Goal: Find specific page/section: Find specific page/section

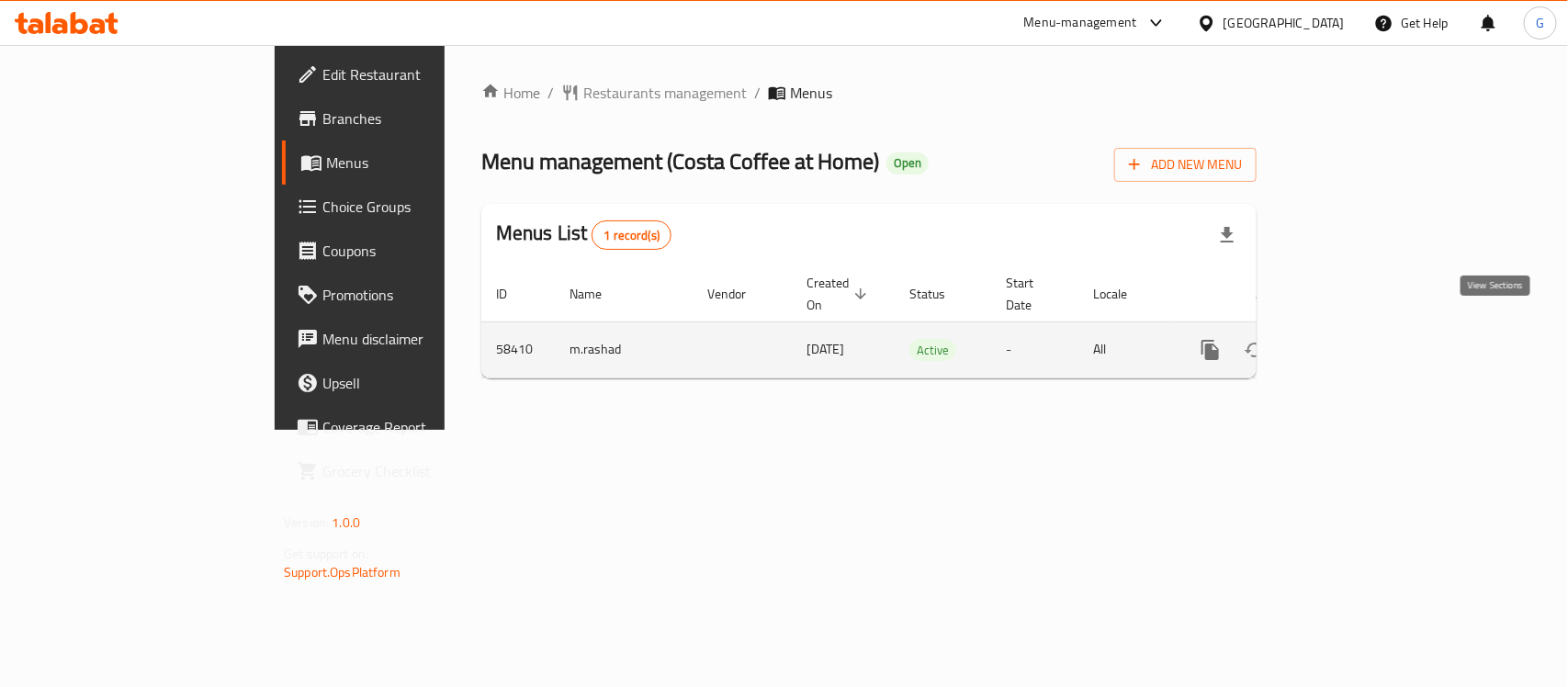
click at [1364, 328] on link "enhanced table" at bounding box center [1342, 349] width 44 height 44
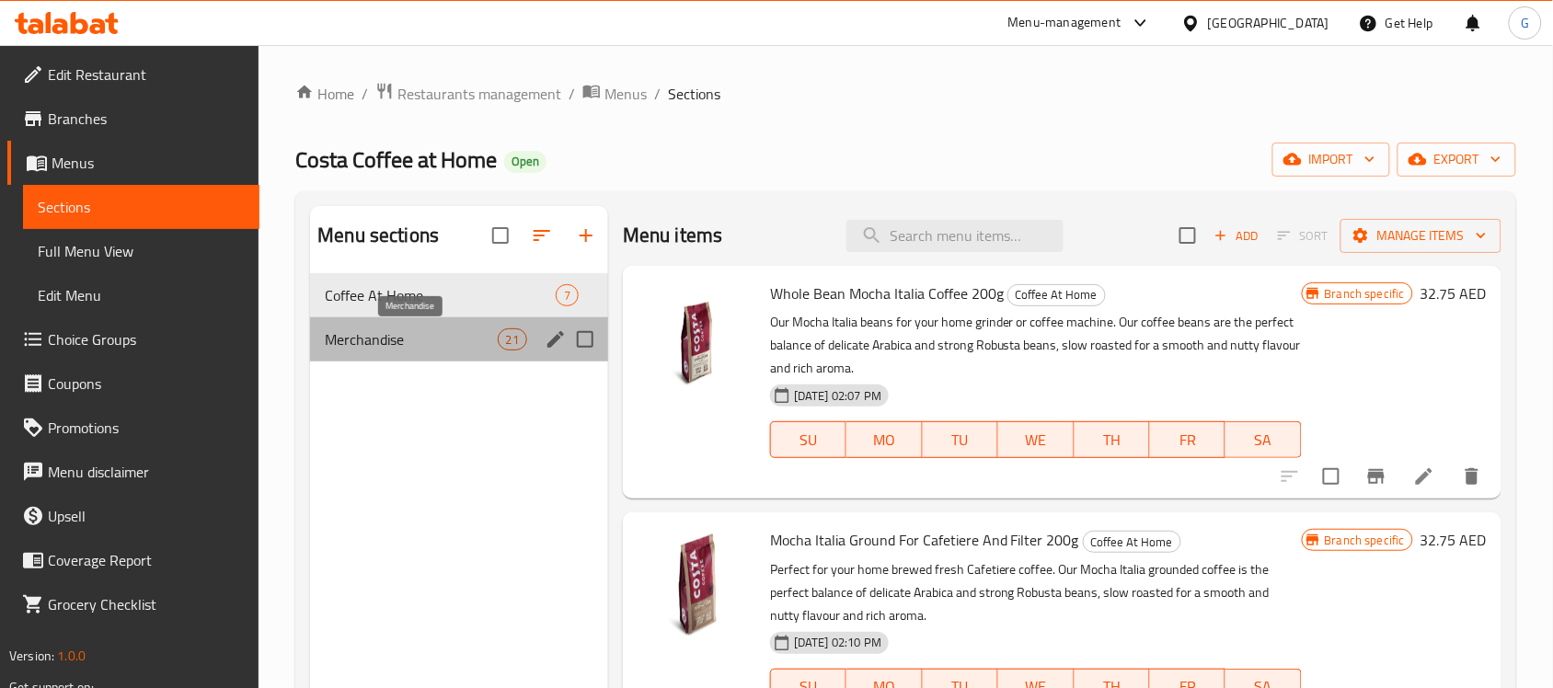
click at [420, 329] on span "Merchandise" at bounding box center [411, 339] width 172 height 22
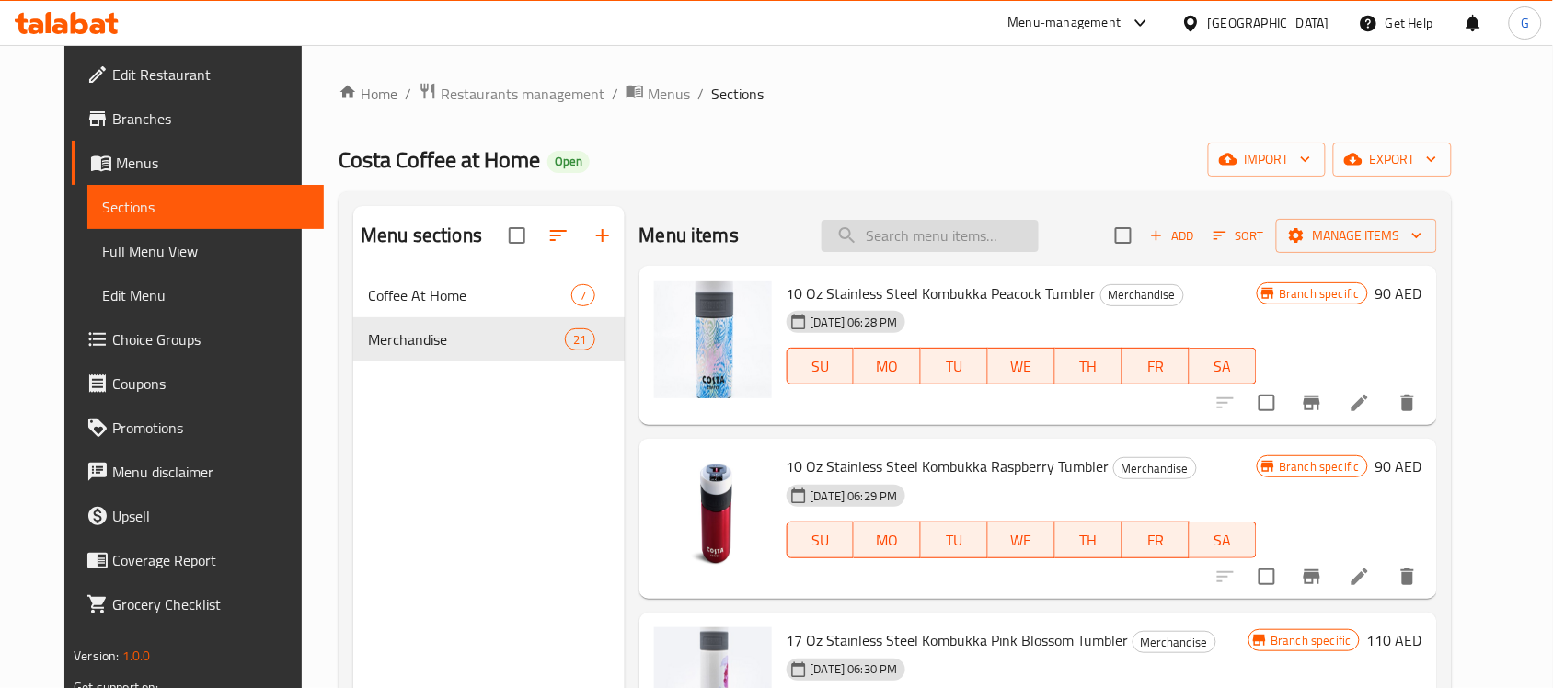
click at [907, 230] on input "search" at bounding box center [930, 236] width 217 height 32
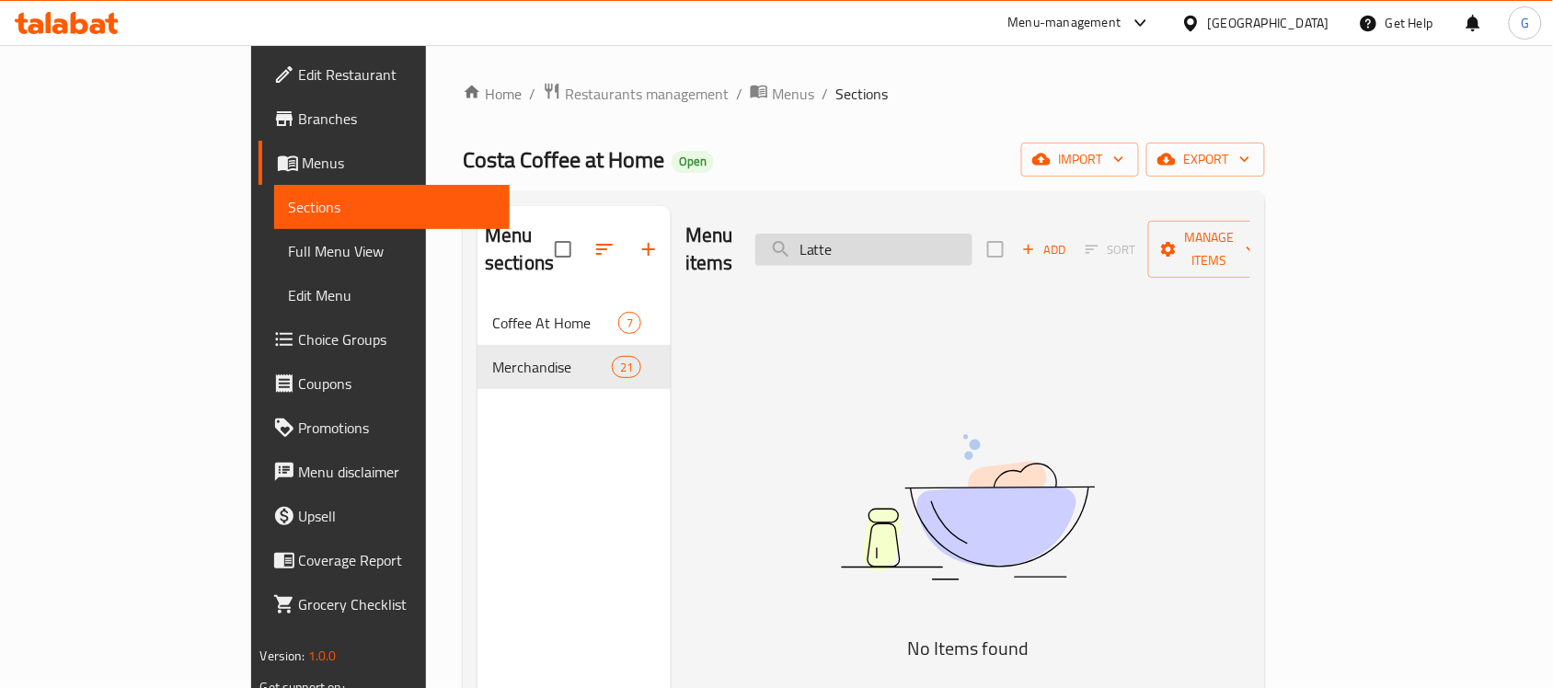
click at [907, 234] on input "Latte" at bounding box center [863, 250] width 217 height 32
click at [939, 246] on input "Ameri" at bounding box center [863, 250] width 217 height 32
paste input "[PERSON_NAME]"
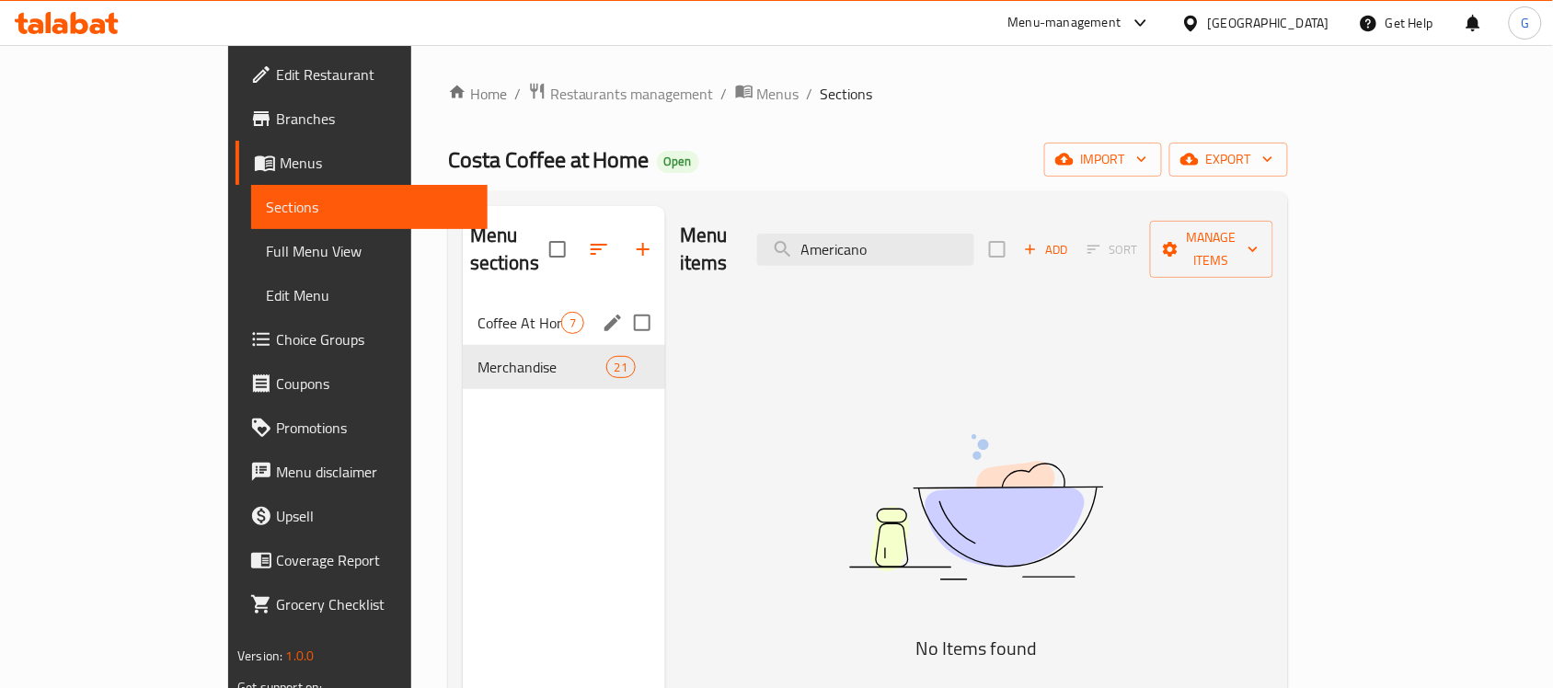
type input "Americano"
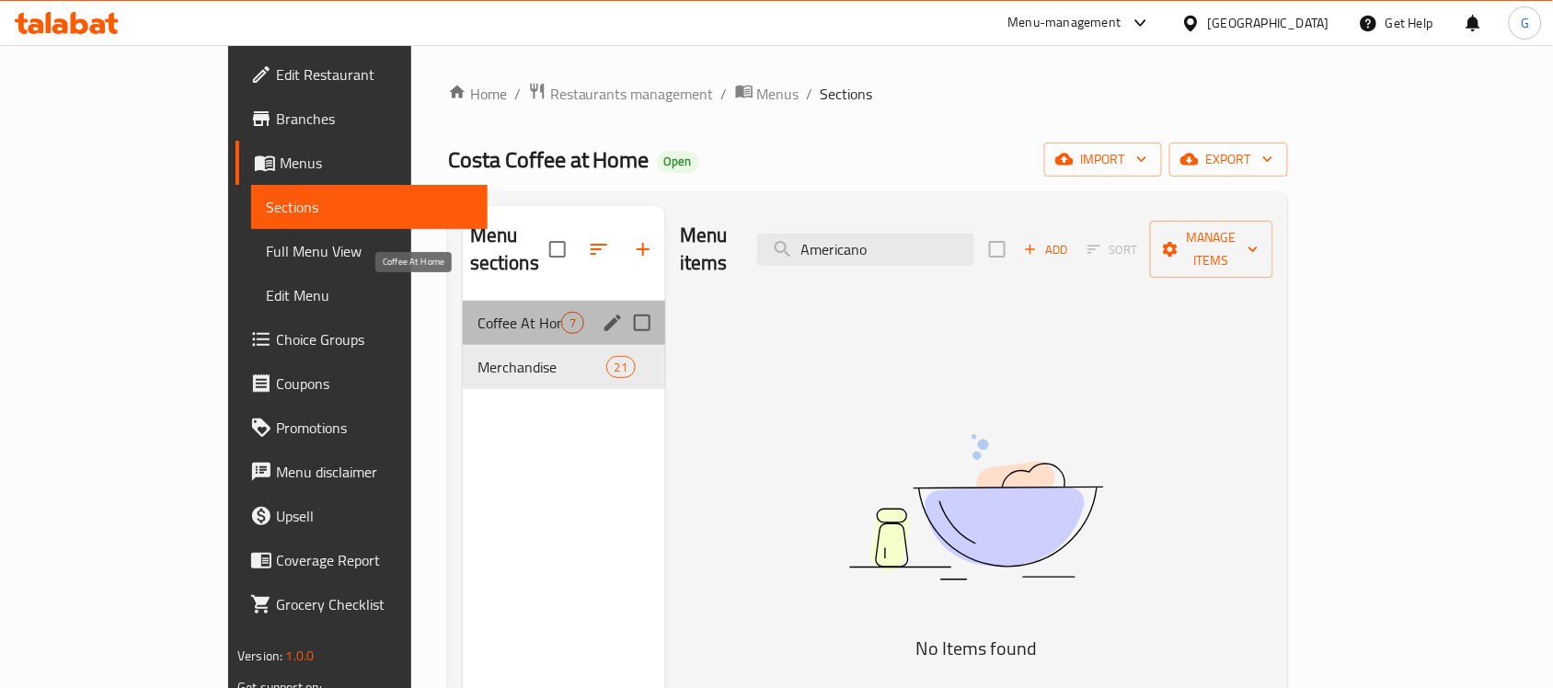
click at [478, 312] on span "Coffee At Home" at bounding box center [520, 323] width 84 height 22
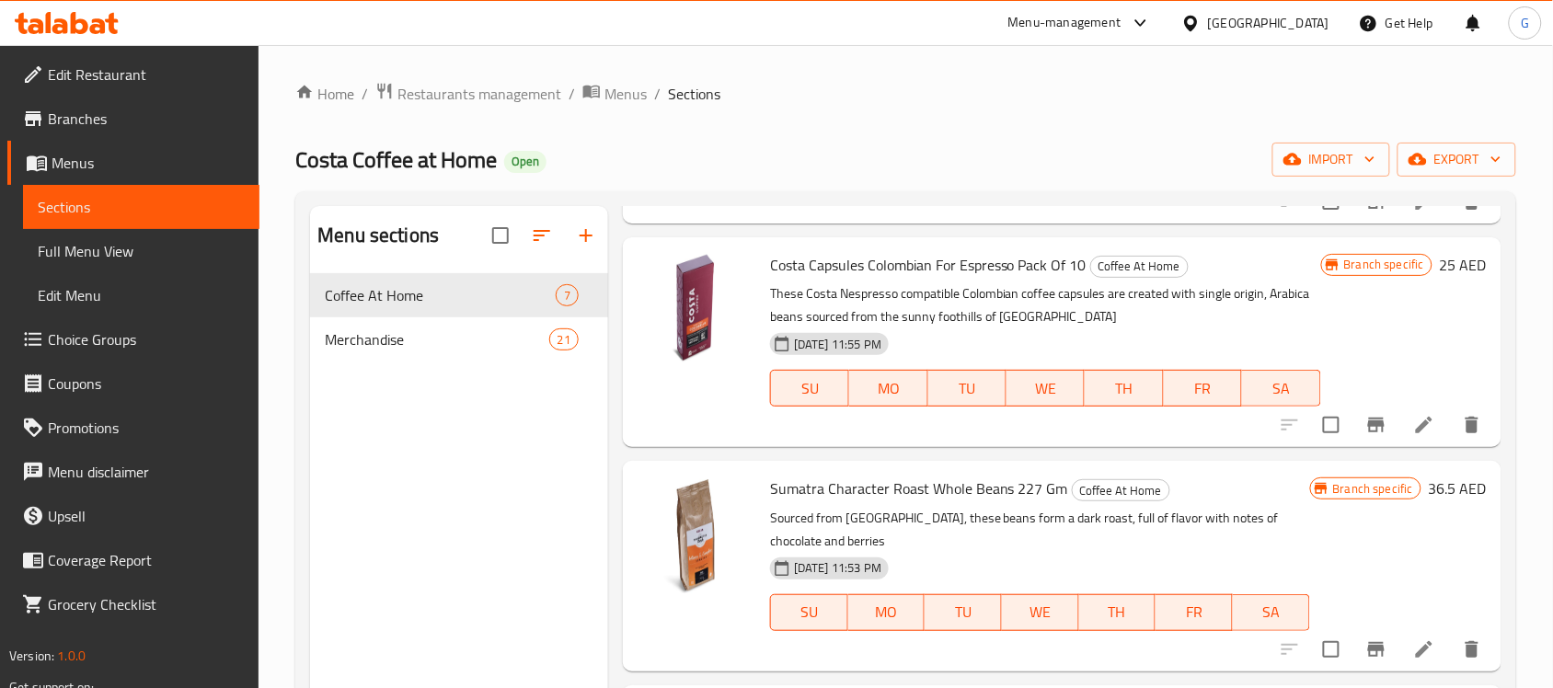
scroll to position [259, 0]
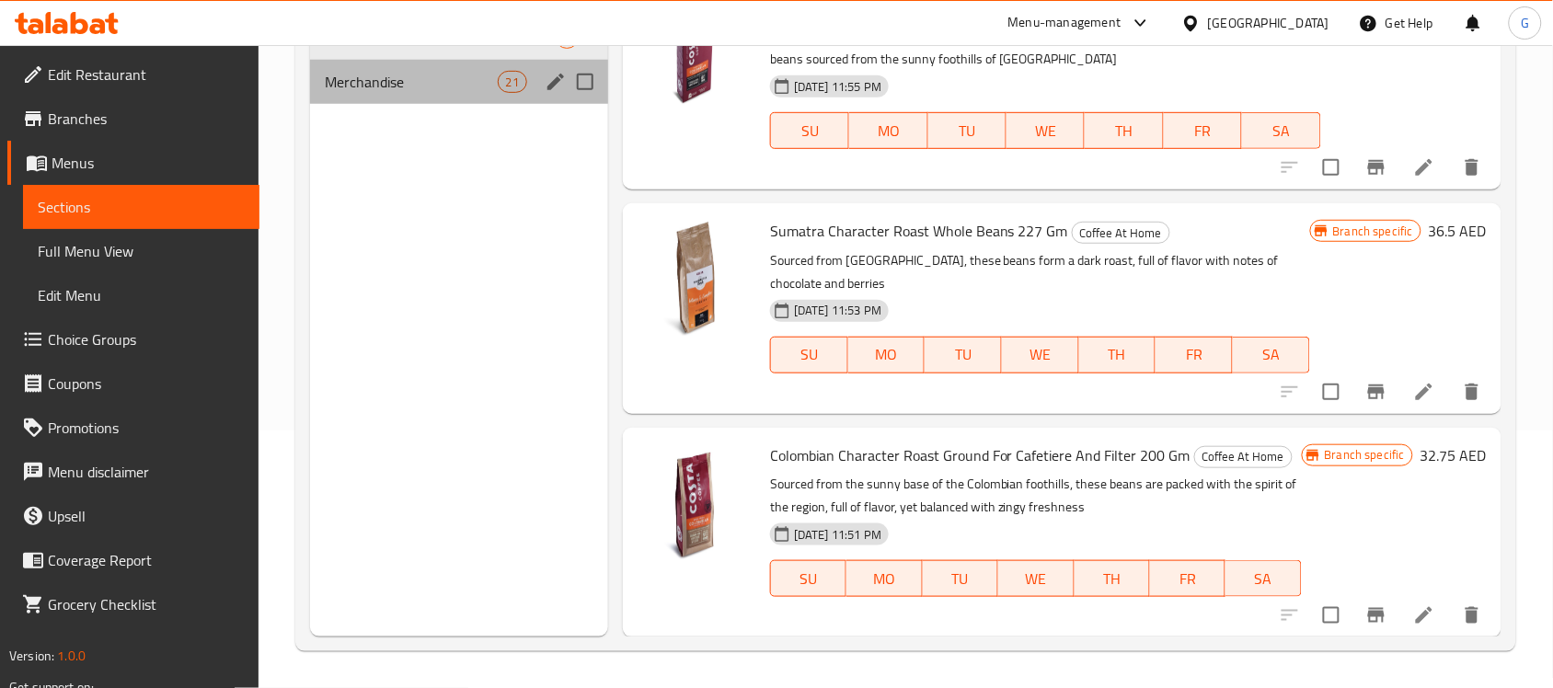
click at [371, 94] on div "Merchandise 21" at bounding box center [459, 82] width 298 height 44
